Goal: Transaction & Acquisition: Download file/media

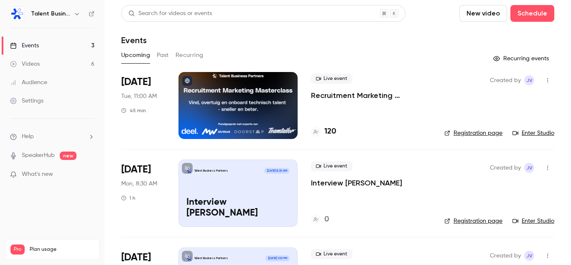
click at [337, 95] on p "Recruitment Marketing Masterclass" at bounding box center [371, 95] width 120 height 10
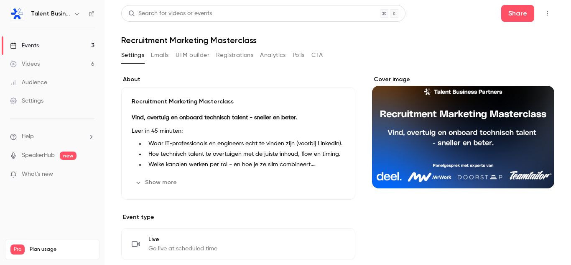
click at [232, 56] on button "Registrations" at bounding box center [234, 54] width 37 height 13
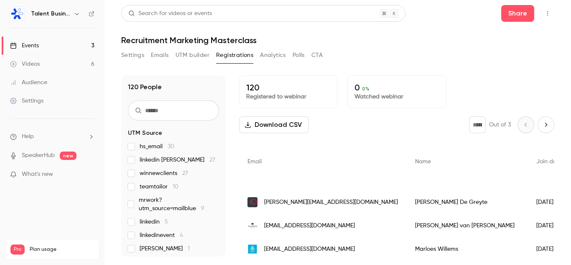
click at [288, 129] on button "Download CSV" at bounding box center [274, 124] width 70 height 17
